Goal: Information Seeking & Learning: Learn about a topic

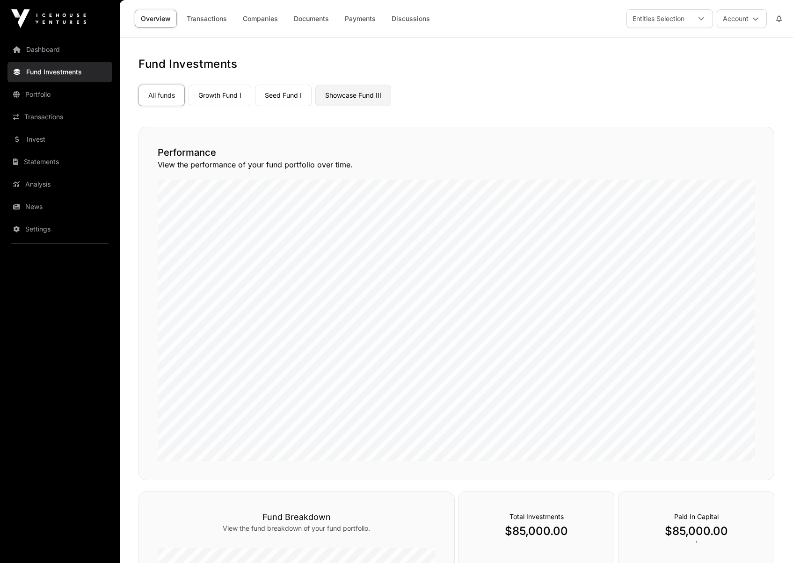
click at [339, 101] on link "Showcase Fund III" at bounding box center [353, 96] width 76 height 22
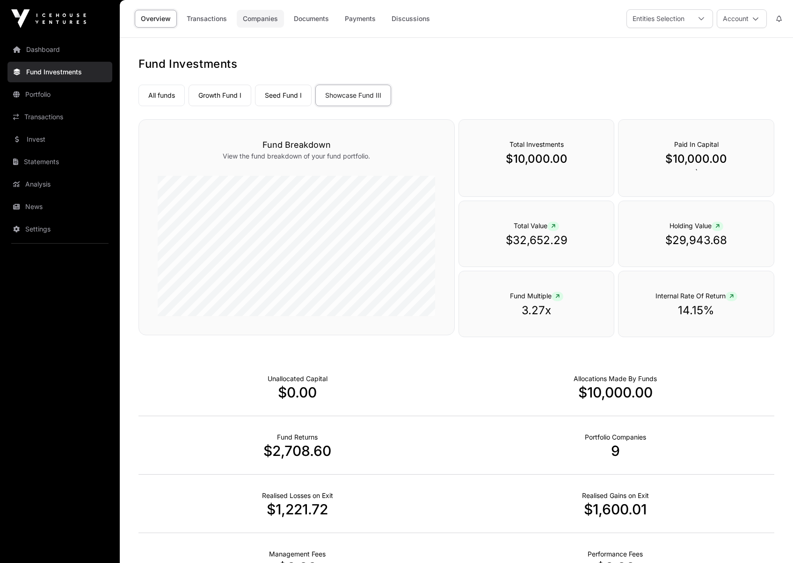
click at [246, 16] on link "Companies" at bounding box center [260, 19] width 47 height 18
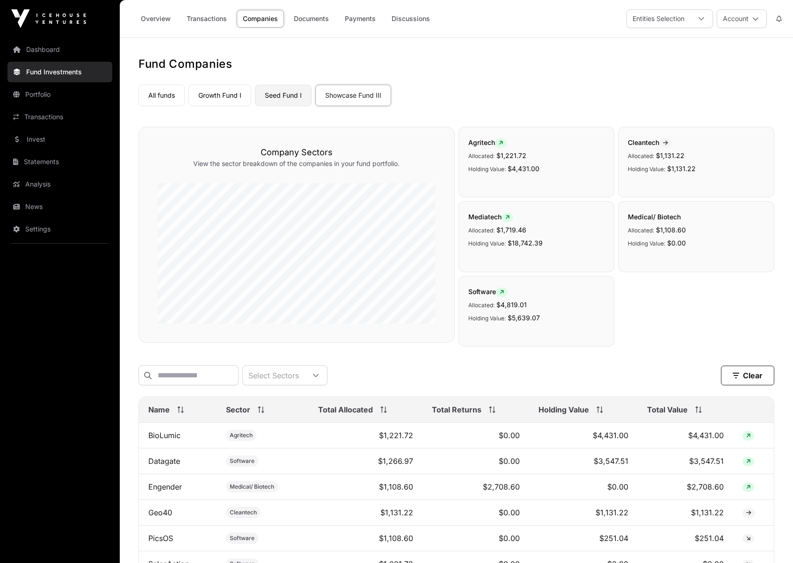
click at [283, 100] on link "Seed Fund I" at bounding box center [283, 96] width 57 height 22
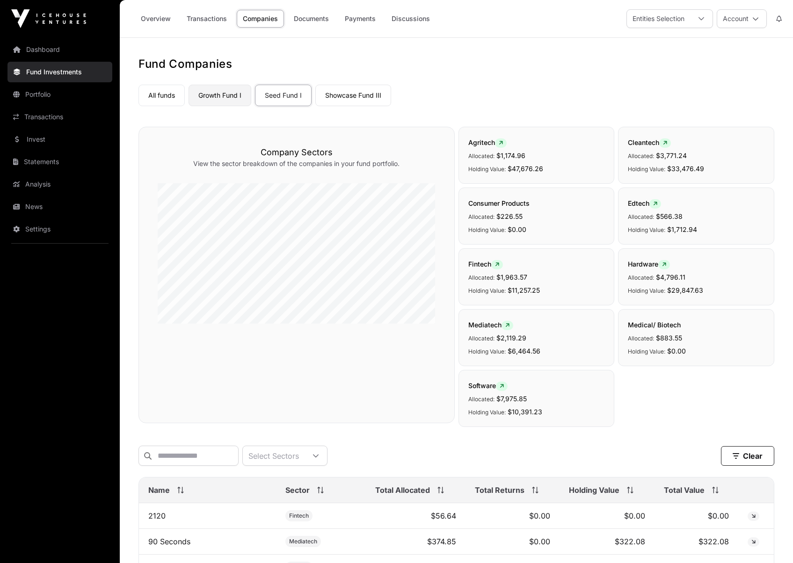
click at [217, 92] on link "Growth Fund I" at bounding box center [219, 96] width 63 height 22
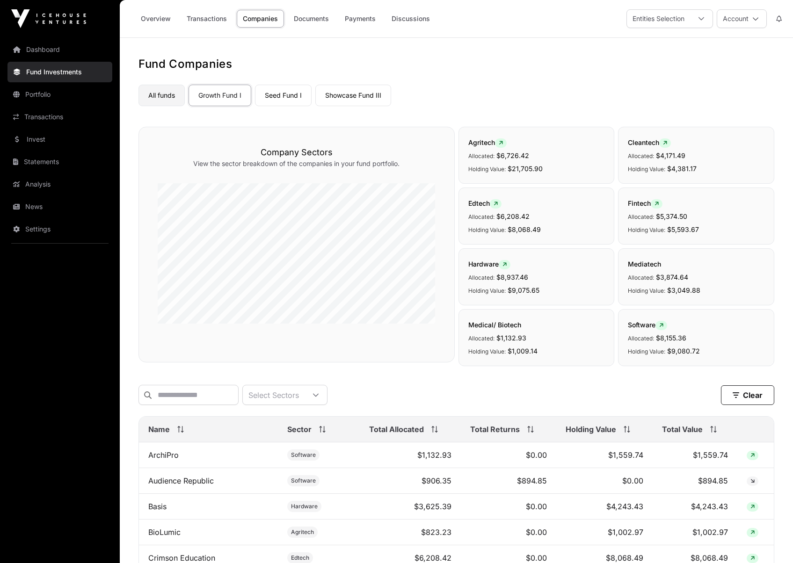
click at [163, 95] on link "All funds" at bounding box center [161, 96] width 46 height 22
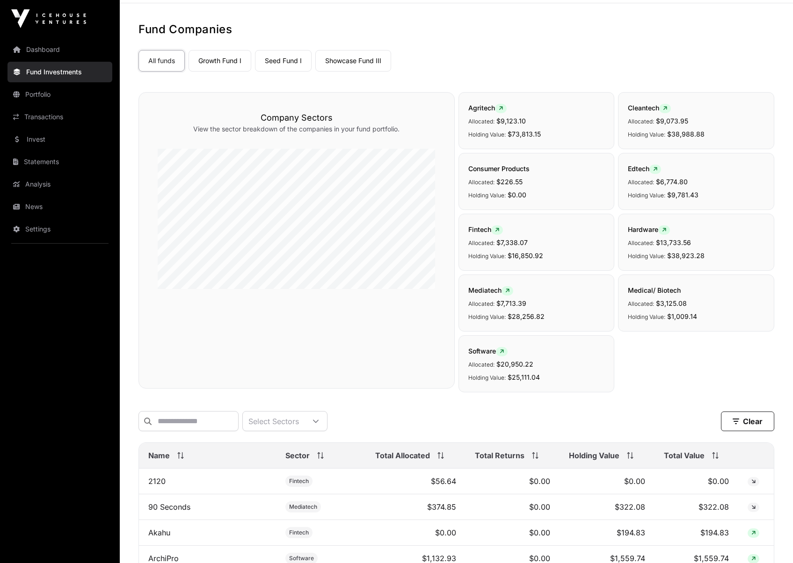
scroll to position [2, 0]
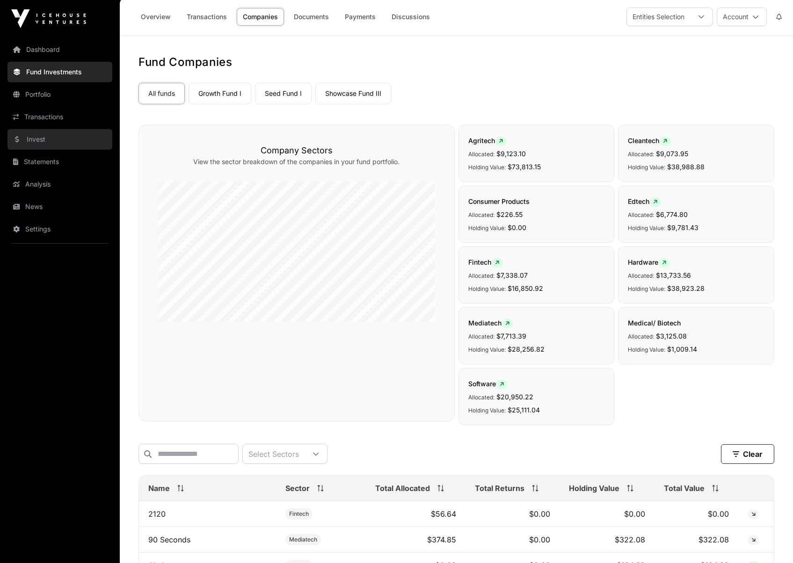
click at [42, 135] on link "Invest" at bounding box center [59, 139] width 105 height 21
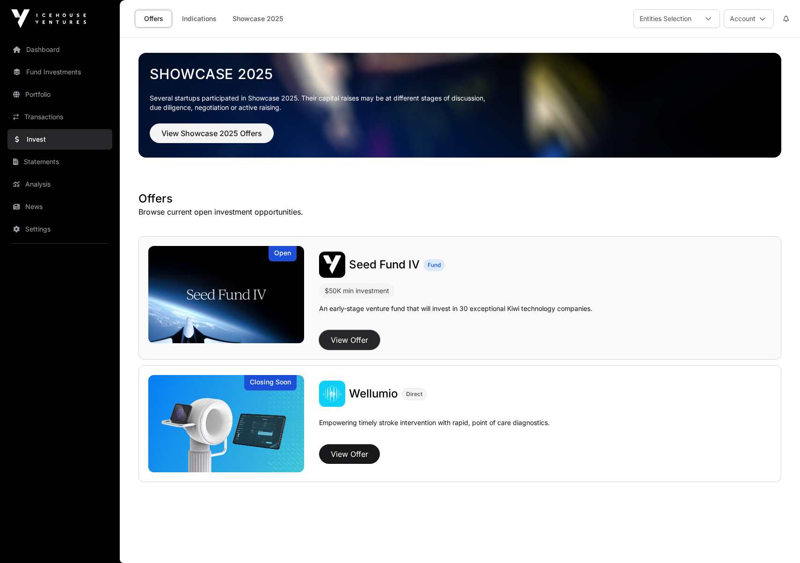
click at [358, 338] on button "View Offer" at bounding box center [349, 340] width 61 height 20
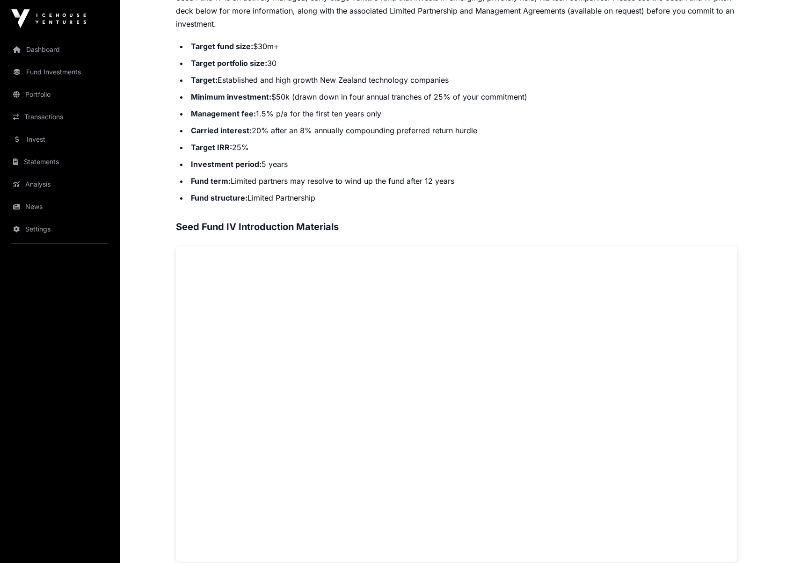
scroll to position [468, 0]
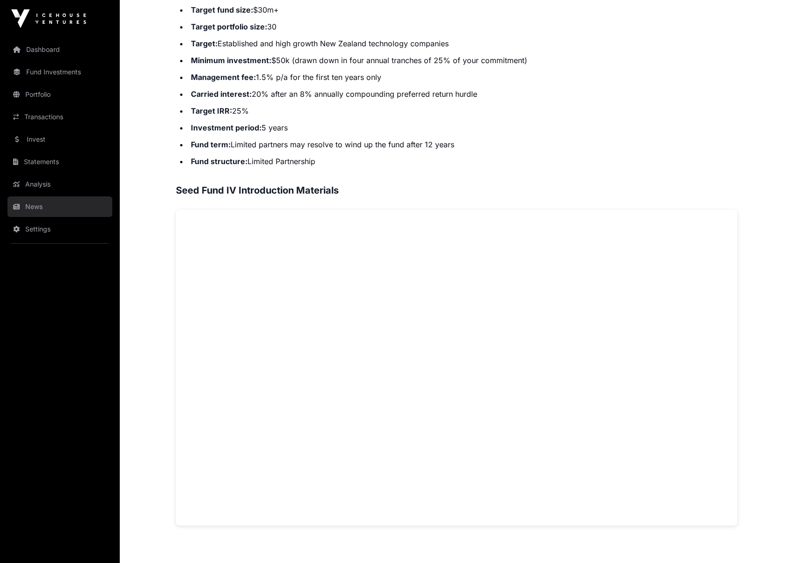
click at [39, 211] on link "News" at bounding box center [59, 206] width 105 height 21
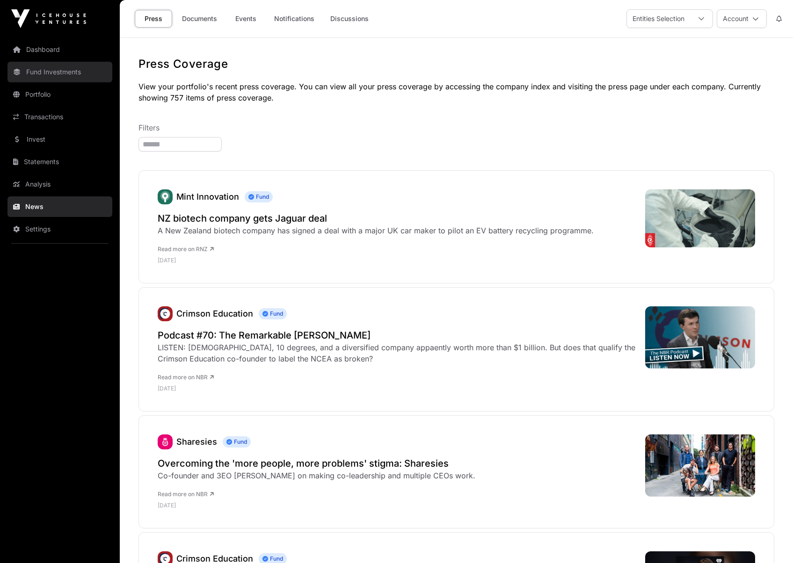
click at [45, 77] on link "Fund Investments" at bounding box center [59, 72] width 105 height 21
